Goal: Register for event/course

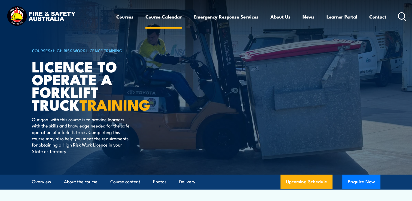
click at [159, 17] on link "Course Calendar" at bounding box center [163, 17] width 36 height 14
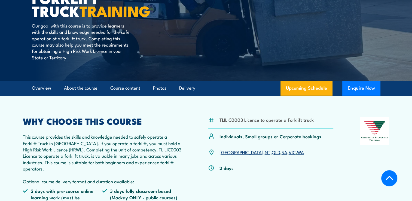
scroll to position [95, 0]
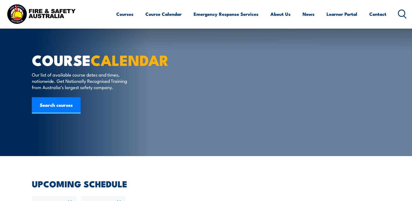
scroll to position [70, 0]
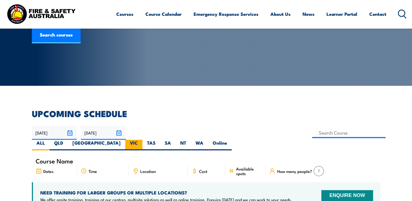
click at [142, 140] on label "VIC" at bounding box center [133, 145] width 17 height 11
click at [141, 140] on input "VIC" at bounding box center [140, 142] width 4 height 4
radio input "true"
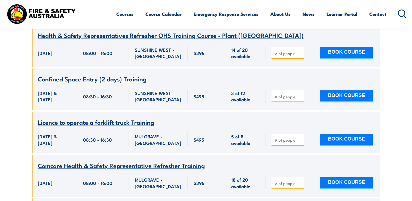
scroll to position [735, 0]
